Goal: Task Accomplishment & Management: Use online tool/utility

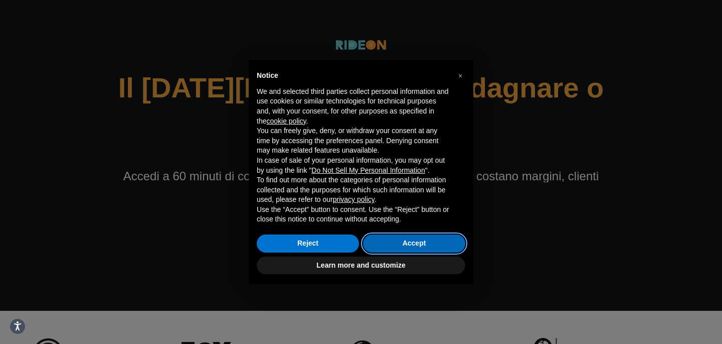
click at [421, 243] on button "Accept" at bounding box center [414, 243] width 102 height 18
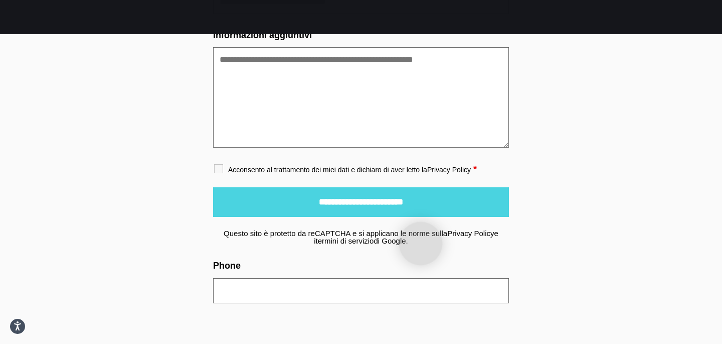
scroll to position [3945, 0]
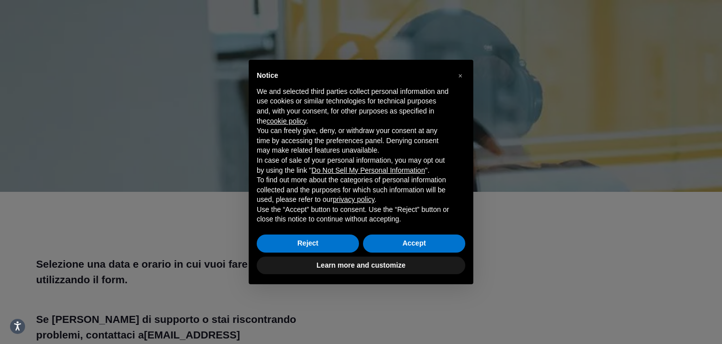
click at [178, 214] on div "× Notice We and selected third parties collect personal information and use coo…" at bounding box center [361, 172] width 722 height 344
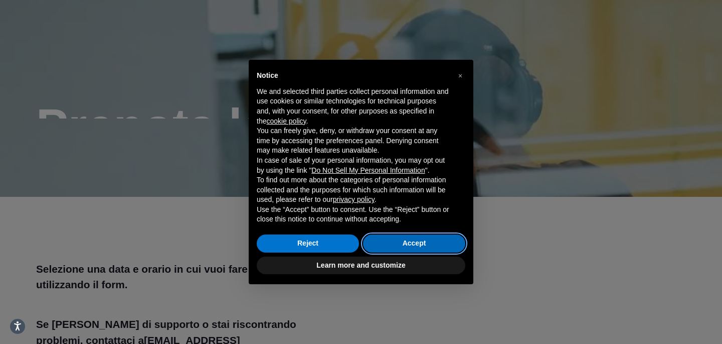
click at [411, 244] on button "Accept" at bounding box center [414, 243] width 102 height 18
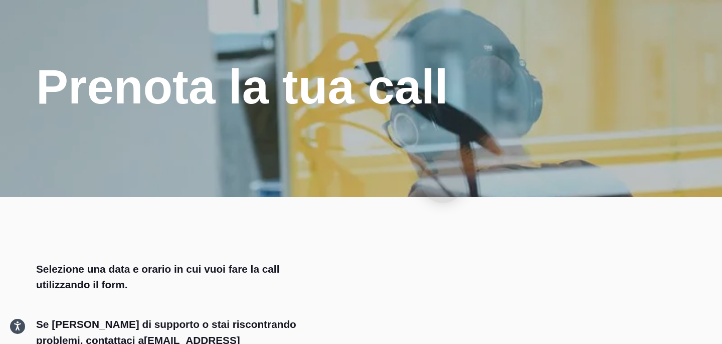
click at [443, 181] on div at bounding box center [361, 98] width 722 height 197
click at [462, 156] on div at bounding box center [361, 98] width 722 height 197
click at [330, 188] on div at bounding box center [361, 98] width 722 height 197
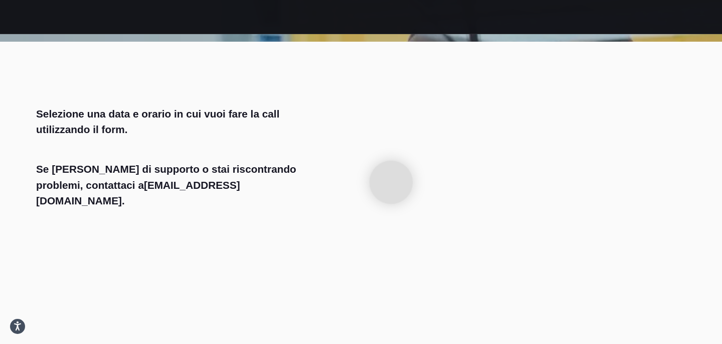
scroll to position [152, 0]
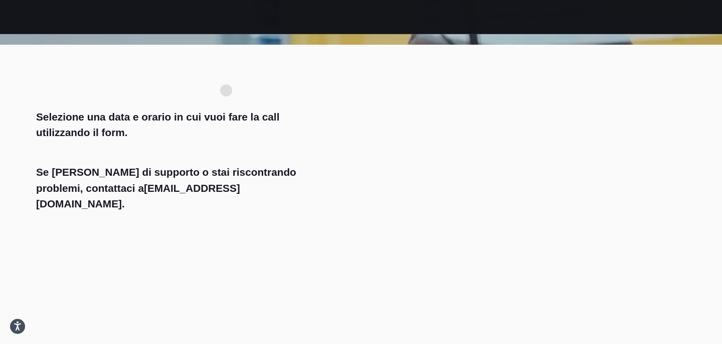
click at [227, 90] on div "Selezione una data e orario in cui vuoi fare la call utilizzando il form. Se ha…" at bounding box center [166, 260] width 277 height 351
click at [333, 73] on section "Selezione una data e orario in cui vuoi fare la call utilizzando il form. Se ha…" at bounding box center [361, 275] width 722 height 461
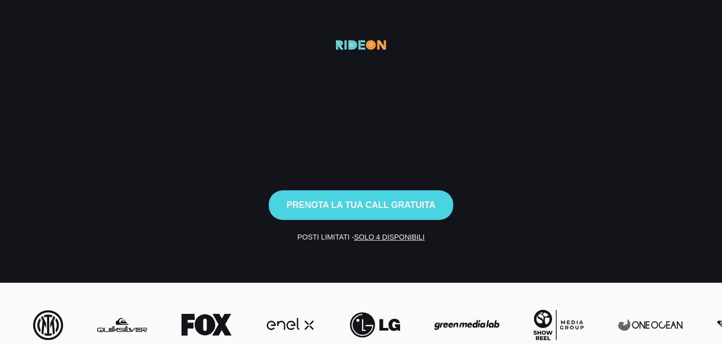
scroll to position [3933, 0]
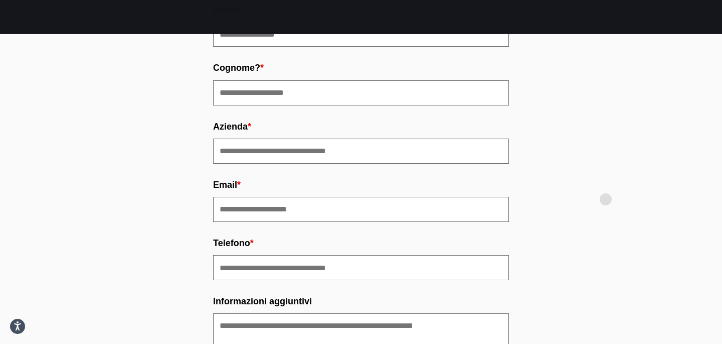
click at [606, 199] on div "Black Friday 2025 Il Black Friday si vince a ottobre, non a novembre Prenota la…" at bounding box center [361, 178] width 602 height 699
click at [601, 243] on div "Black Friday 2025 Il Black Friday si vince a ottobre, non a novembre Prenota la…" at bounding box center [361, 178] width 602 height 699
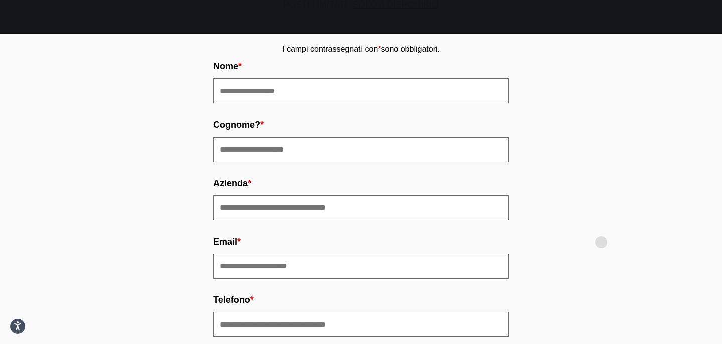
scroll to position [3609, 0]
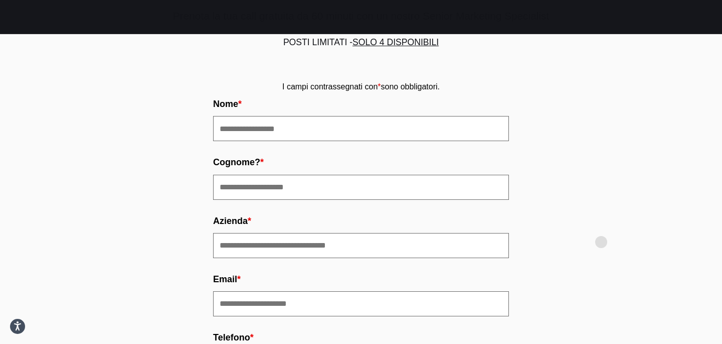
click at [601, 242] on div "Black Friday 2025 Il Black Friday si vince a ottobre, non a novembre Prenota la…" at bounding box center [361, 273] width 602 height 699
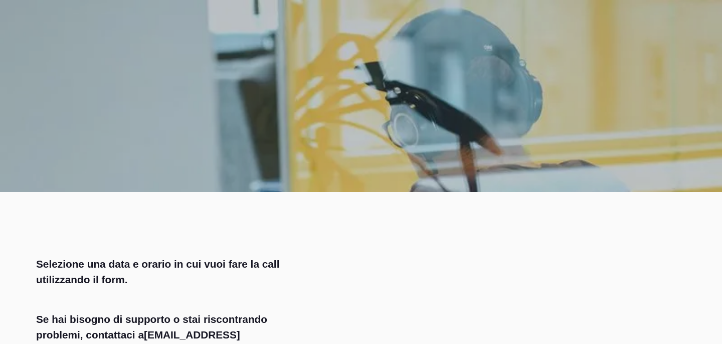
scroll to position [152, 0]
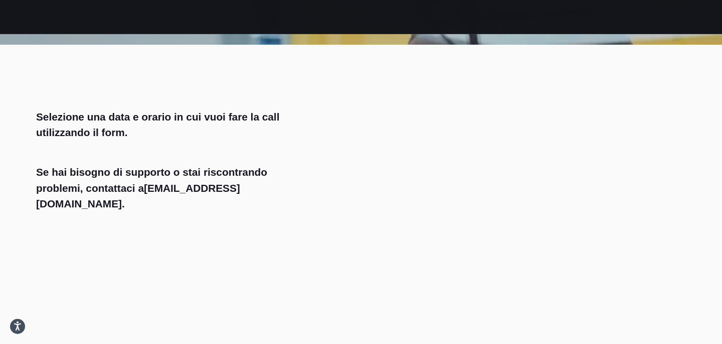
click at [333, 73] on section "Selezione una data e orario in cui vuoi fare la call utilizzando il form. Se ha…" at bounding box center [361, 275] width 722 height 461
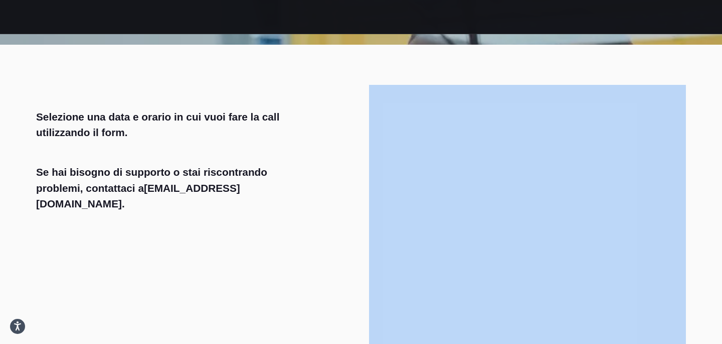
click at [333, 73] on section "Selezione una data e orario in cui vuoi fare la call utilizzando il form. Se ha…" at bounding box center [361, 275] width 722 height 461
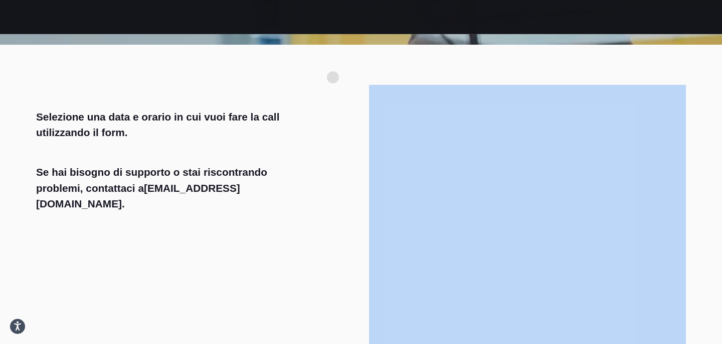
click at [333, 106] on div "Selezione una data e orario in cui vuoi fare la call utilizzando il form. Se ha…" at bounding box center [361, 260] width 666 height 351
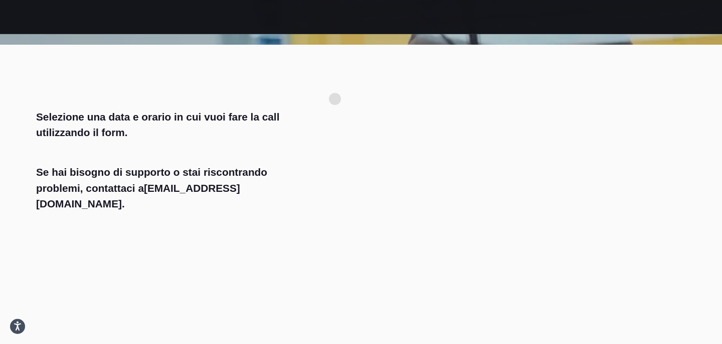
click at [339, 88] on div "Selezione una data e orario in cui vuoi fare la call utilizzando il form. Se ha…" at bounding box center [361, 260] width 666 height 351
click at [354, 56] on section "Selezione una data e orario in cui vuoi fare la call utilizzando il form. Se ha…" at bounding box center [361, 275] width 722 height 461
click at [353, 91] on div "Selezione una data e orario in cui vuoi fare la call utilizzando il form. Se ha…" at bounding box center [361, 260] width 666 height 351
click at [353, 93] on div "Selezione una data e orario in cui vuoi fare la call utilizzando il form. Se ha…" at bounding box center [361, 260] width 666 height 351
click at [353, 81] on section "Selezione una data e orario in cui vuoi fare la call utilizzando il form. Se ha…" at bounding box center [361, 275] width 722 height 461
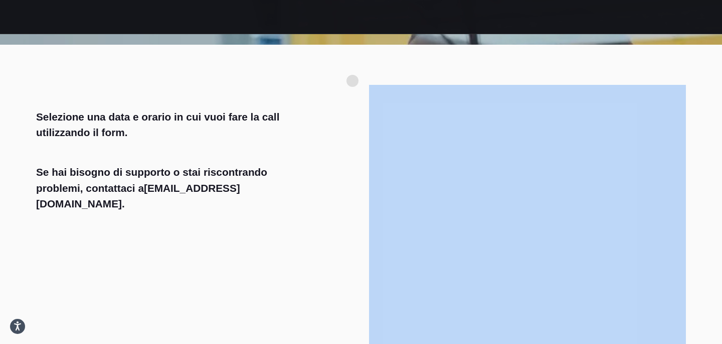
click at [353, 81] on section "Selezione una data e orario in cui vuoi fare la call utilizzando il form. Se ha…" at bounding box center [361, 275] width 722 height 461
click at [351, 115] on div "Selezione una data e orario in cui vuoi fare la call utilizzando il form. Se ha…" at bounding box center [361, 260] width 666 height 351
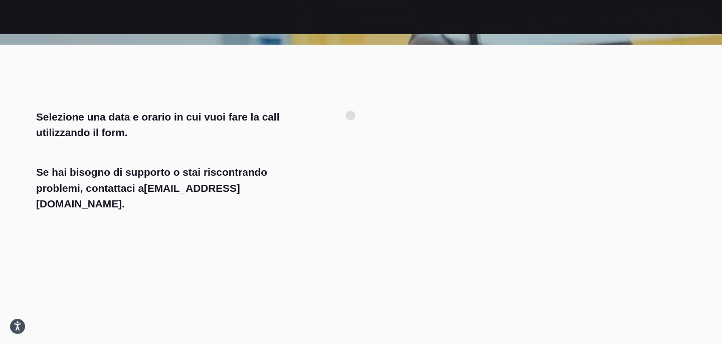
click at [351, 108] on div "Selezione una data e orario in cui vuoi fare la call utilizzando il form. Se ha…" at bounding box center [361, 260] width 666 height 351
